Goal: Navigation & Orientation: Find specific page/section

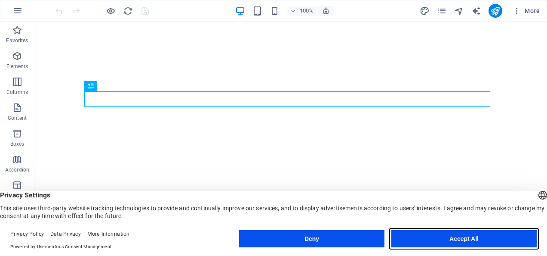
click at [453, 240] on button "Accept All" at bounding box center [463, 238] width 145 height 17
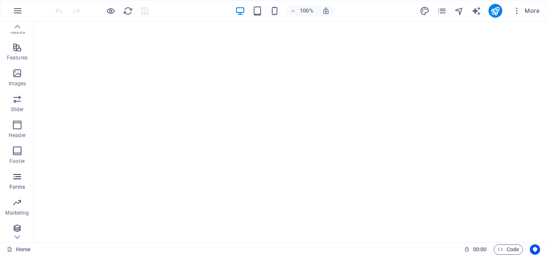
scroll to position [167, 0]
click at [518, 13] on icon "button" at bounding box center [517, 10] width 9 height 9
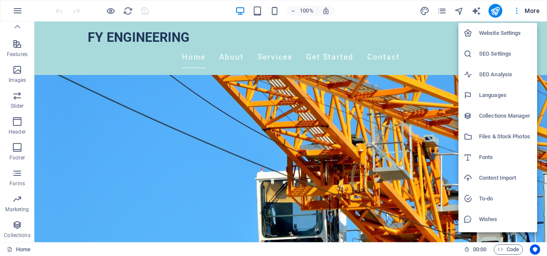
scroll to position [43, 0]
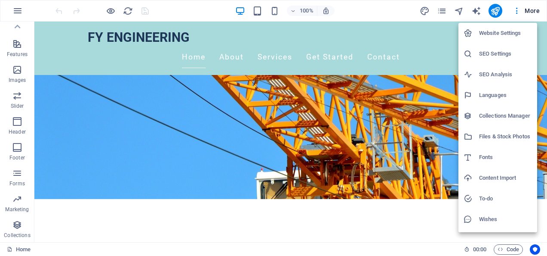
click at [507, 34] on h6 "Website Settings" at bounding box center [505, 33] width 53 height 10
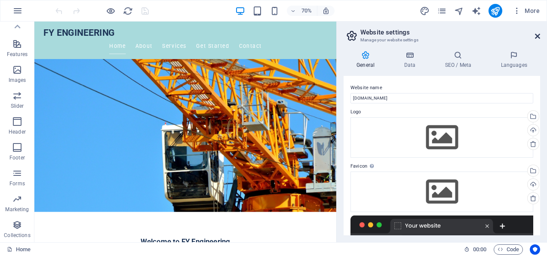
click at [538, 37] on icon at bounding box center [537, 36] width 5 height 7
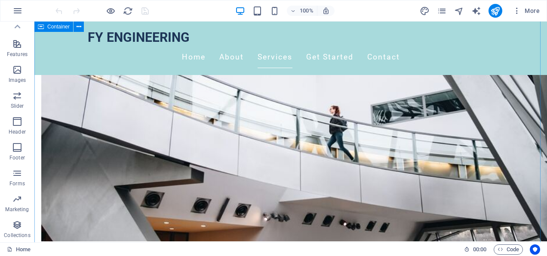
scroll to position [387, 0]
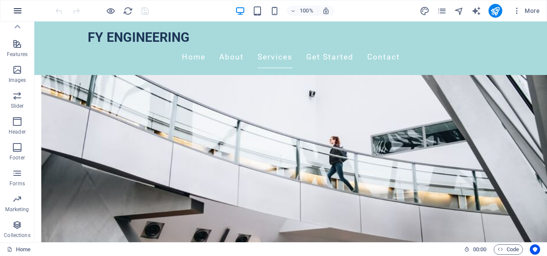
click at [16, 12] on icon "button" at bounding box center [17, 11] width 10 height 10
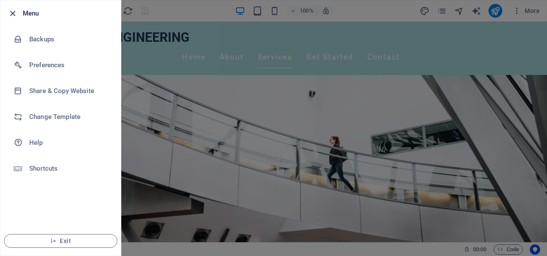
click at [10, 12] on icon "button" at bounding box center [13, 14] width 10 height 10
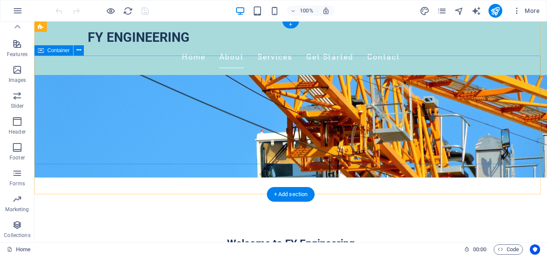
scroll to position [0, 0]
